Goal: Task Accomplishment & Management: Manage account settings

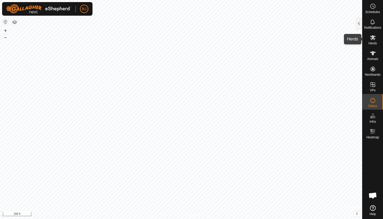
click at [369, 36] on es-mob-svg-icon at bounding box center [372, 37] width 9 height 8
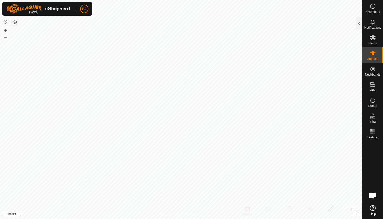
checkbox input "true"
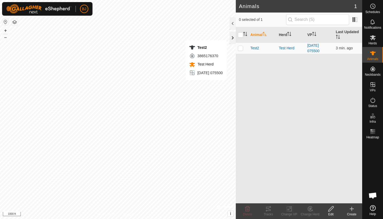
checkbox input "true"
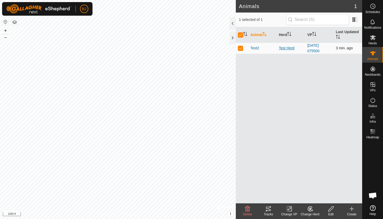
click at [290, 48] on div "Test Herd" at bounding box center [291, 47] width 24 height 5
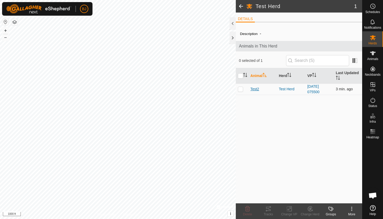
click at [256, 88] on span "Test2" at bounding box center [254, 88] width 9 height 5
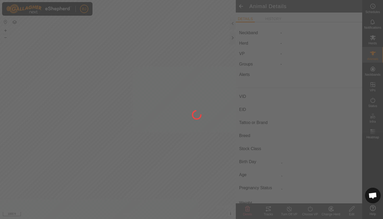
type input "Test2"
type input "-"
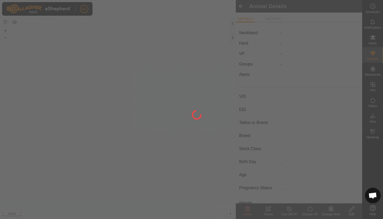
type input "0 kg"
type input "-"
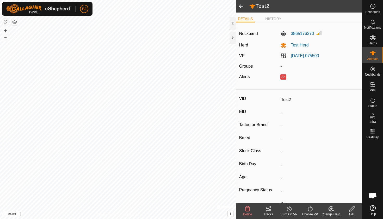
click at [242, 8] on span at bounding box center [241, 6] width 10 height 13
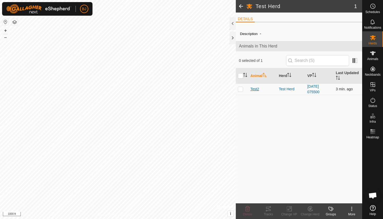
click at [255, 90] on span "Test2" at bounding box center [254, 88] width 9 height 5
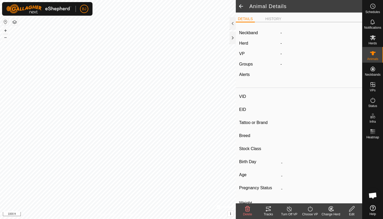
type input "Test2"
type input "-"
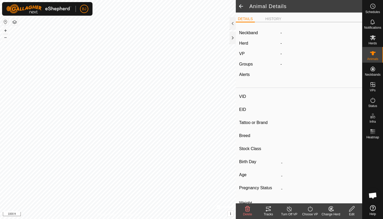
type input "0 kg"
type input "-"
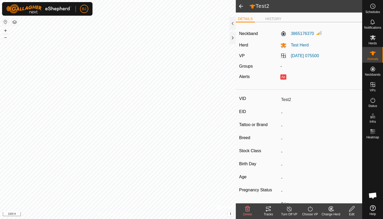
click at [271, 208] on icon at bounding box center [268, 208] width 6 height 6
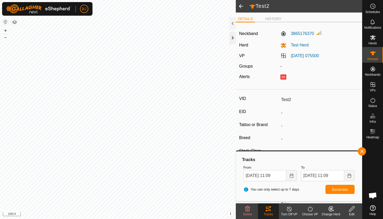
click at [234, 35] on div at bounding box center [233, 38] width 6 height 13
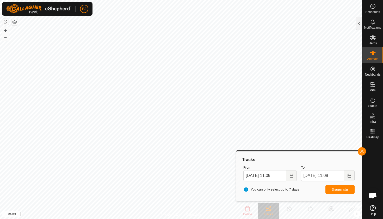
click at [278, 0] on html "BJ Schedules Notifications Herds Animals Neckbands VPs Status Infra Heatmap Hel…" at bounding box center [191, 109] width 383 height 219
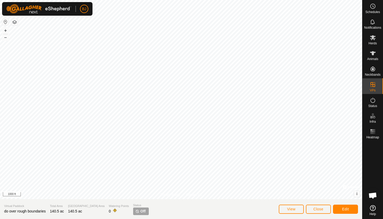
click at [314, 208] on span "Close" at bounding box center [319, 209] width 10 height 4
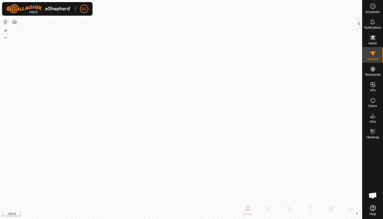
type input "Test2"
type input "-"
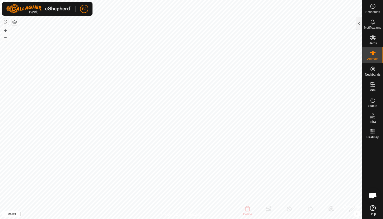
type input "0 kg"
type input "-"
click at [381, 55] on div "Animals" at bounding box center [373, 55] width 21 height 16
click at [363, 28] on div "Notifications" at bounding box center [373, 24] width 21 height 16
click at [360, 26] on div at bounding box center [359, 23] width 6 height 13
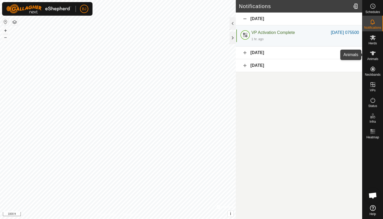
click at [374, 55] on icon at bounding box center [373, 53] width 6 height 6
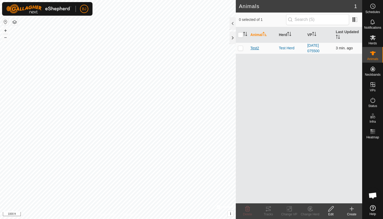
click at [257, 50] on span "Test2" at bounding box center [254, 47] width 9 height 5
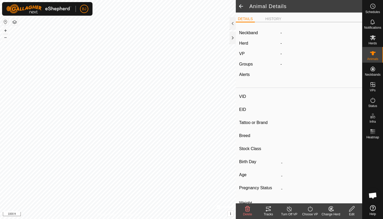
type input "Test2"
type input "-"
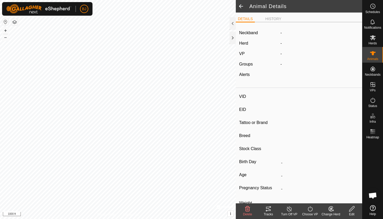
type input "0 kg"
type input "-"
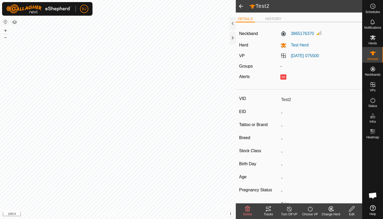
click at [272, 208] on tracks-svg-icon at bounding box center [268, 208] width 21 height 6
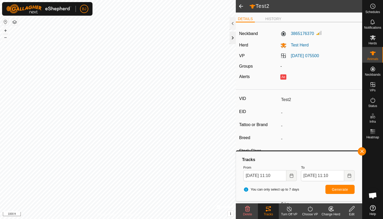
click at [233, 38] on div at bounding box center [233, 38] width 6 height 13
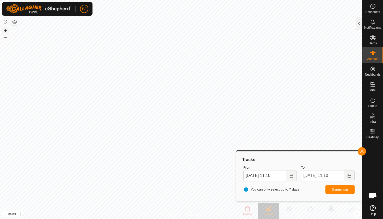
click at [4, 30] on button "+" at bounding box center [5, 30] width 6 height 6
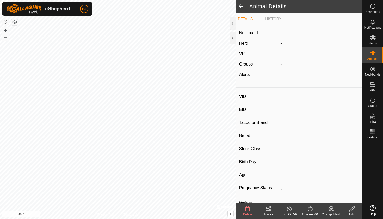
type input "Test2"
type input "-"
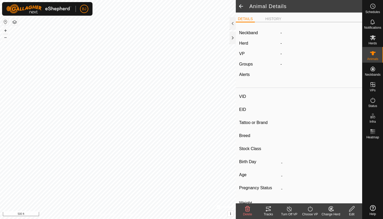
type input "0 kg"
type input "-"
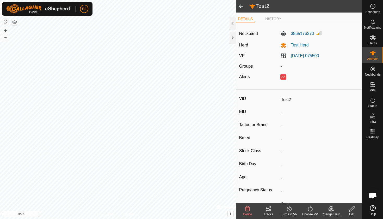
click at [270, 211] on icon at bounding box center [268, 208] width 6 height 6
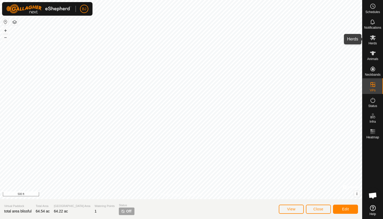
click at [377, 40] on es-mob-svg-icon at bounding box center [372, 37] width 9 height 8
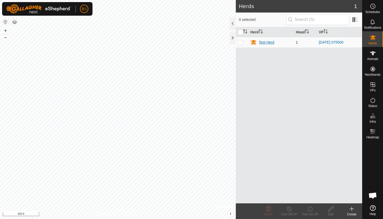
click at [266, 40] on div "Test Herd" at bounding box center [267, 42] width 16 height 5
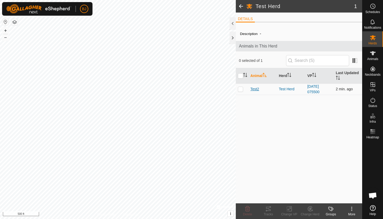
click at [254, 87] on span "Test2" at bounding box center [254, 88] width 9 height 5
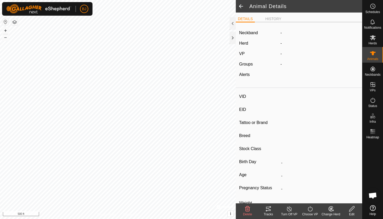
type input "Test2"
type input "-"
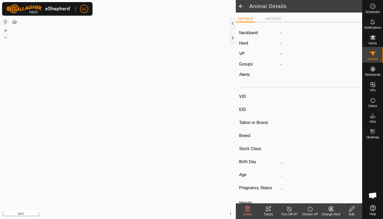
type input "0 kg"
type input "-"
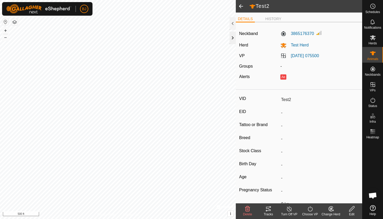
click at [233, 36] on div at bounding box center [233, 38] width 6 height 13
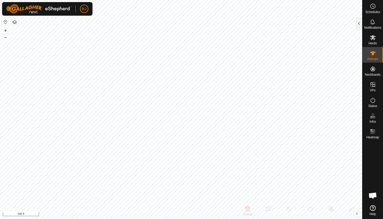
click at [246, 0] on html "BJ Schedules Notifications Herds Animals Neckbands VPs Status Infra Heatmap Hel…" at bounding box center [191, 109] width 383 height 219
drag, startPoint x: 194, startPoint y: 213, endPoint x: 178, endPoint y: 216, distance: 16.4
click at [178, 216] on div "Privacy Policy Contact Us Test2 3865176370 - Sep 15, 2025 at 9:58:16 AM + – ⇧ i…" at bounding box center [181, 109] width 362 height 219
